Goal: Complete application form

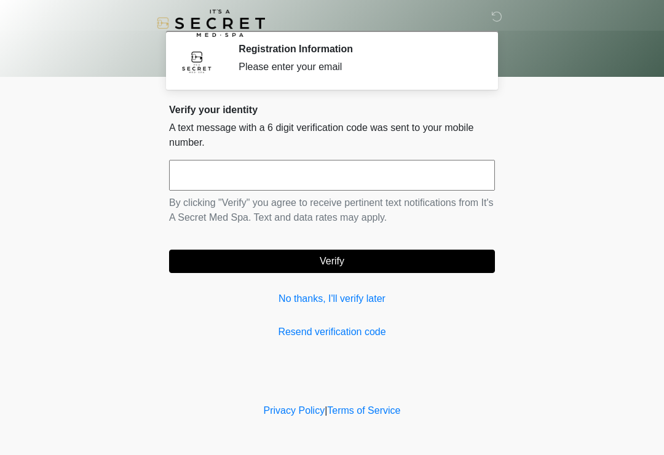
click at [457, 180] on input "text" at bounding box center [332, 175] width 326 height 31
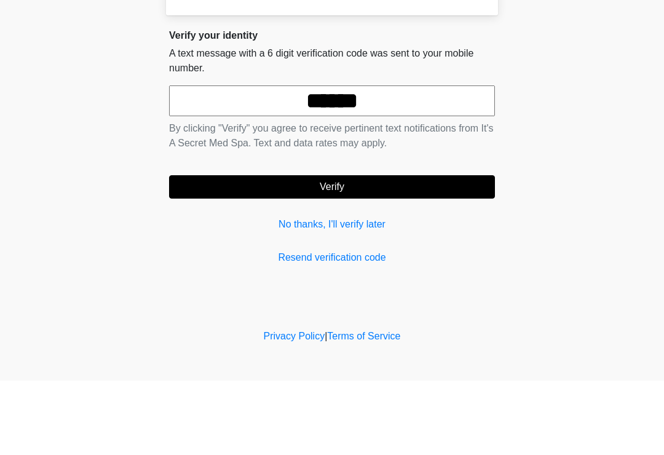
type input "******"
click at [426, 250] on button "Verify" at bounding box center [332, 261] width 326 height 23
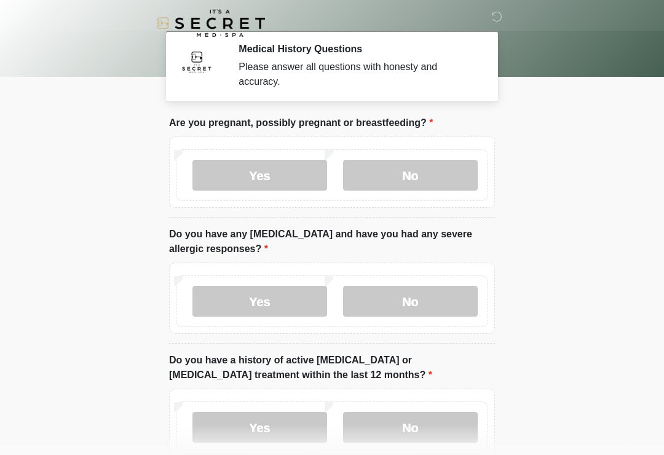
click at [450, 185] on label "No" at bounding box center [410, 175] width 135 height 31
click at [452, 301] on label "No" at bounding box center [410, 301] width 135 height 31
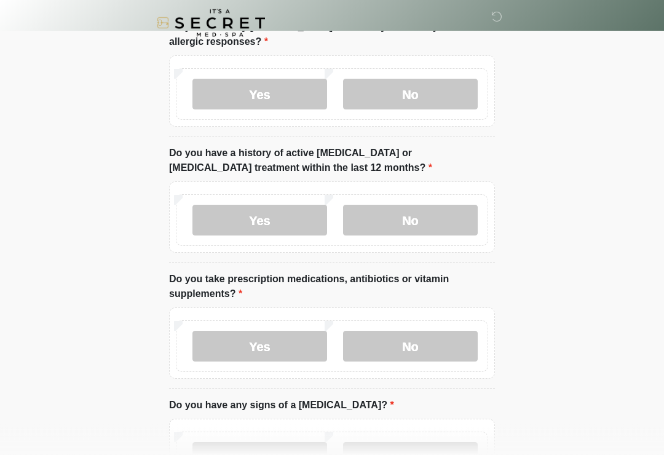
scroll to position [226, 0]
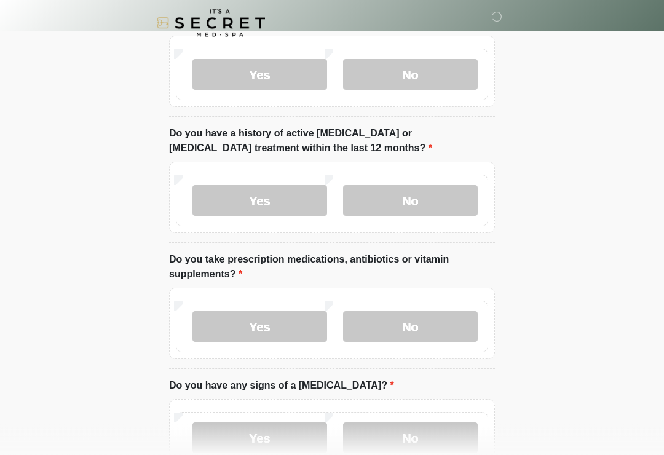
click at [447, 194] on label "No" at bounding box center [410, 201] width 135 height 31
click at [432, 329] on label "No" at bounding box center [410, 326] width 135 height 31
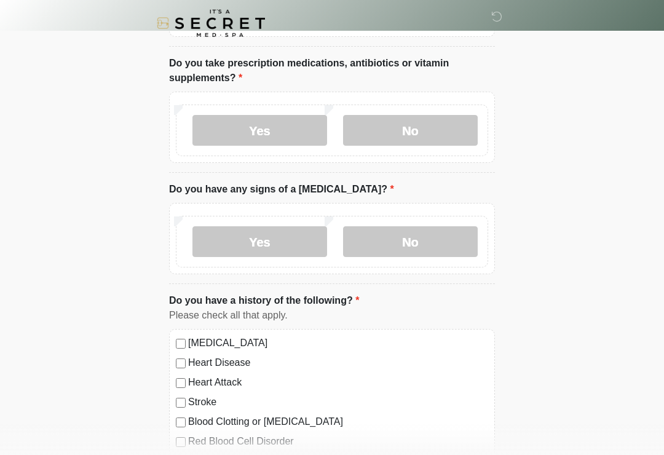
scroll to position [437, 0]
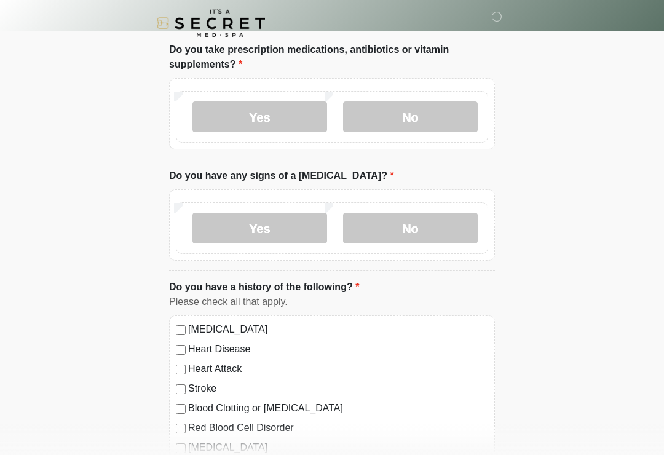
click at [446, 237] on label "No" at bounding box center [410, 228] width 135 height 31
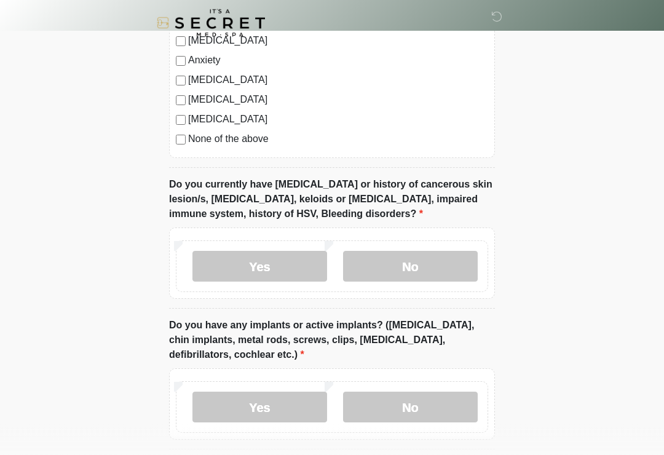
scroll to position [845, 0]
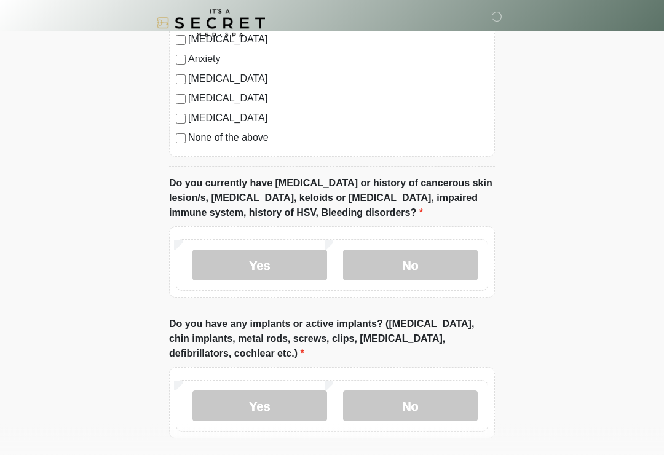
click at [439, 269] on label "No" at bounding box center [410, 265] width 135 height 31
click at [439, 405] on label "No" at bounding box center [410, 406] width 135 height 31
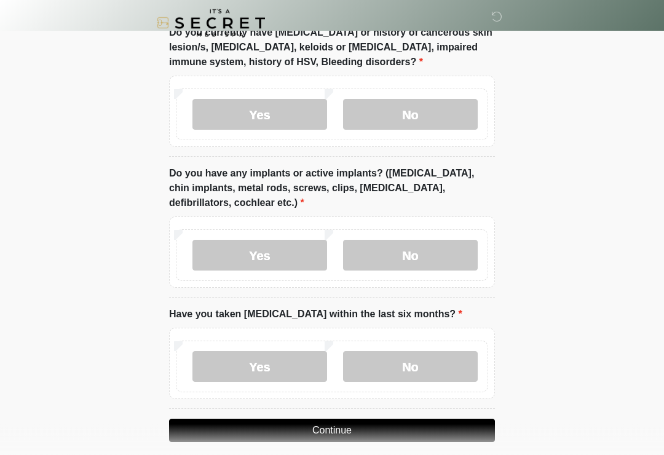
scroll to position [1028, 0]
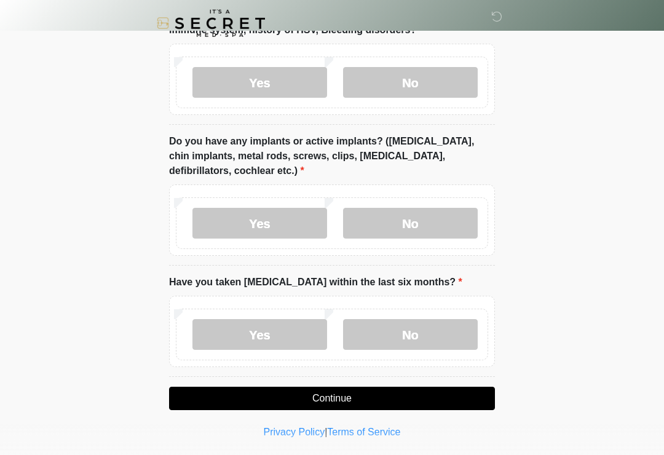
click at [436, 333] on label "No" at bounding box center [410, 334] width 135 height 31
click at [443, 396] on button "Continue" at bounding box center [332, 398] width 326 height 23
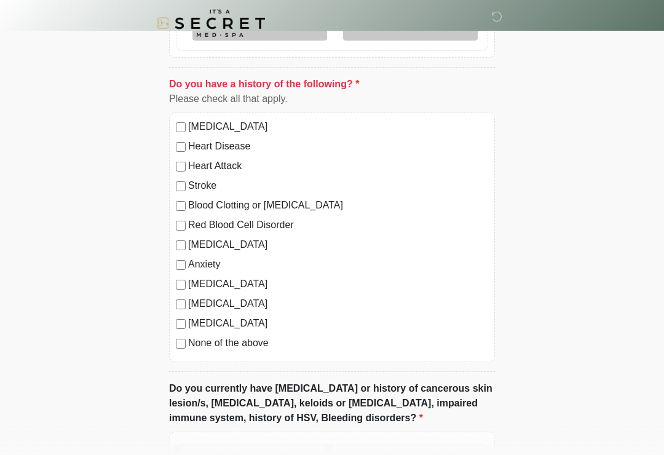
scroll to position [638, 0]
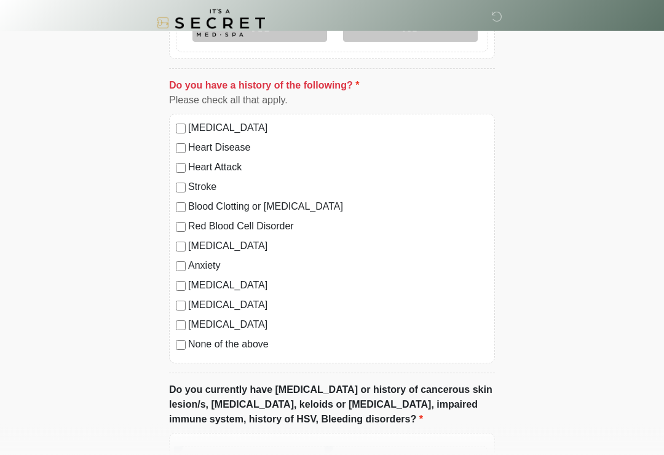
click at [250, 349] on label "None of the above" at bounding box center [338, 345] width 300 height 15
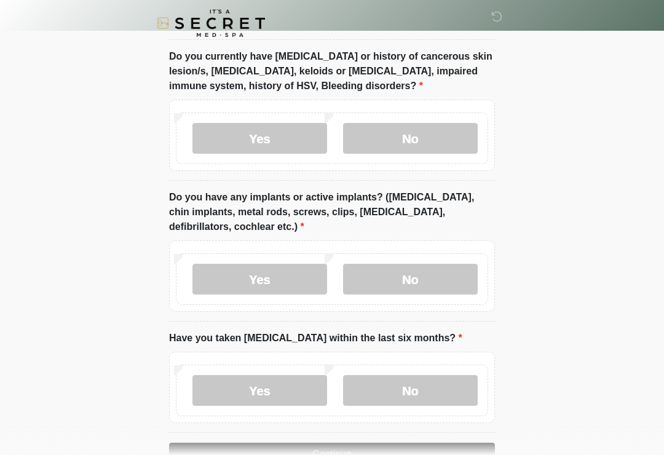
scroll to position [1028, 0]
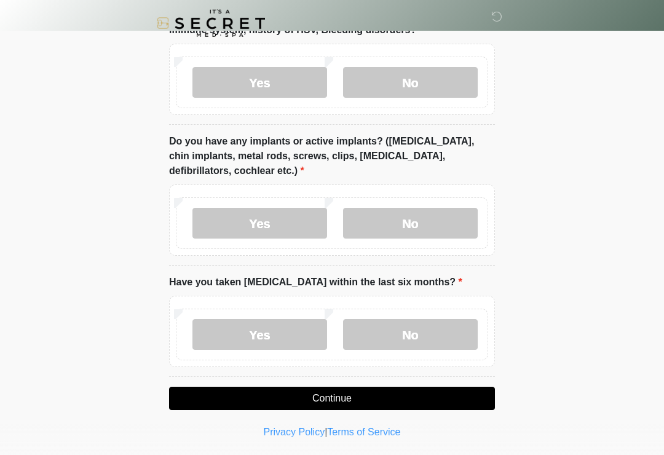
click at [426, 397] on button "Continue" at bounding box center [332, 398] width 326 height 23
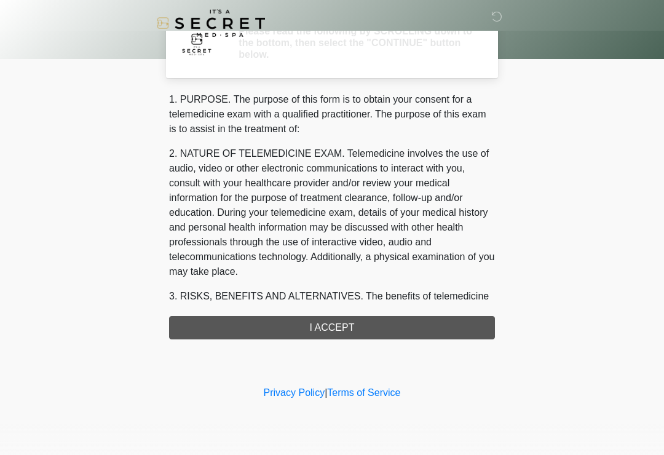
scroll to position [0, 0]
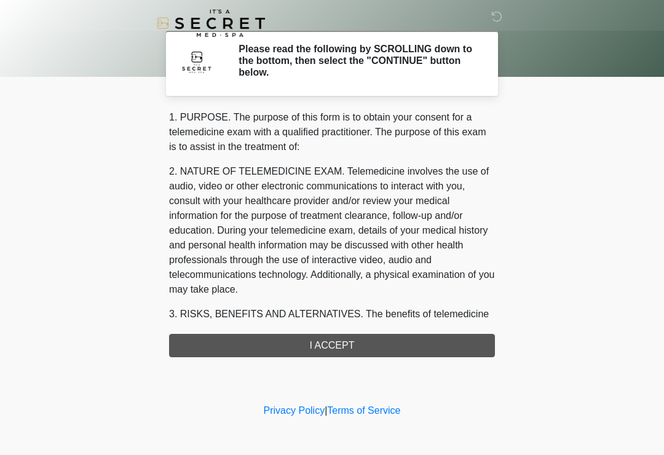
click at [461, 343] on div "1. PURPOSE. The purpose of this form is to obtain your consent for a telemedici…" at bounding box center [332, 233] width 326 height 247
click at [429, 349] on div "1. PURPOSE. The purpose of this form is to obtain your consent for a telemedici…" at bounding box center [332, 233] width 326 height 247
click at [342, 343] on div "1. PURPOSE. The purpose of this form is to obtain your consent for a telemedici…" at bounding box center [332, 233] width 326 height 247
click at [351, 347] on div "1. PURPOSE. The purpose of this form is to obtain your consent for a telemedici…" at bounding box center [332, 233] width 326 height 247
click at [461, 345] on div "1. PURPOSE. The purpose of this form is to obtain your consent for a telemedici…" at bounding box center [332, 233] width 326 height 247
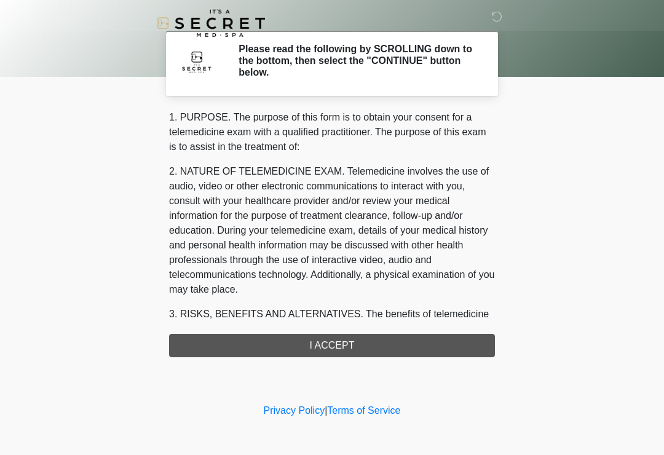
click at [499, 17] on icon at bounding box center [497, 16] width 11 height 11
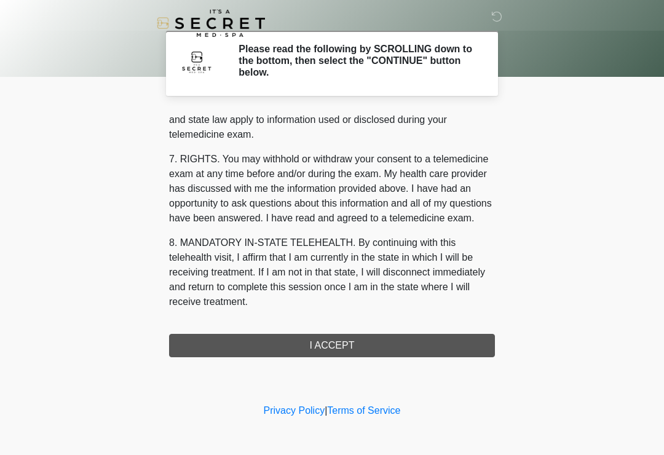
scroll to position [504, 0]
click at [390, 347] on button "I ACCEPT" at bounding box center [332, 345] width 326 height 23
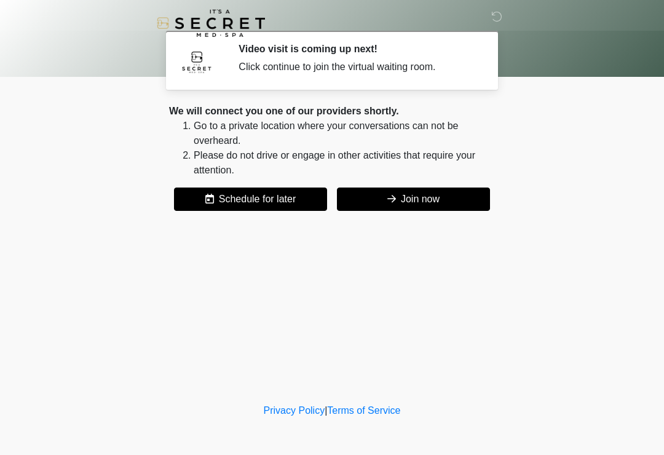
click at [464, 201] on button "Join now" at bounding box center [413, 199] width 153 height 23
